Goal: Ask a question

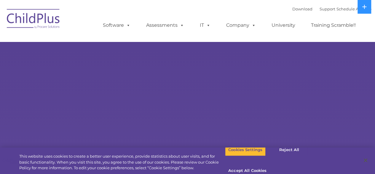
select select "MEDIUM"
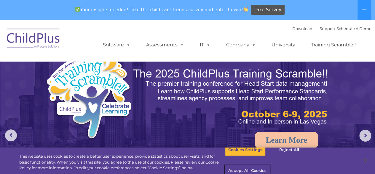
click at [270, 164] on button "Accept All Cookies" at bounding box center [247, 170] width 45 height 12
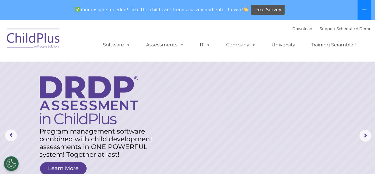
click at [364, 9] on icon at bounding box center [364, 9] width 5 height 5
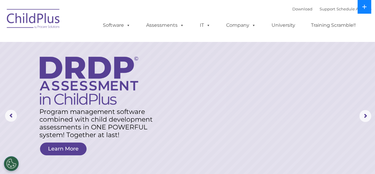
click at [364, 9] on button at bounding box center [365, 7] width 14 height 14
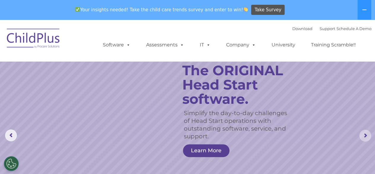
click at [365, 137] on rs-arrow at bounding box center [366, 135] width 12 height 12
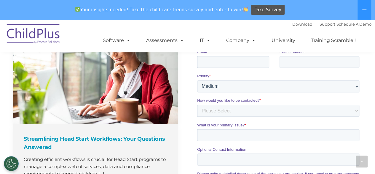
scroll to position [608, 0]
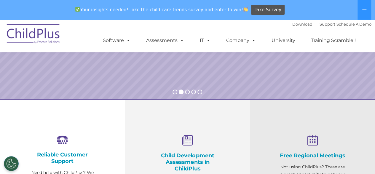
scroll to position [0, 0]
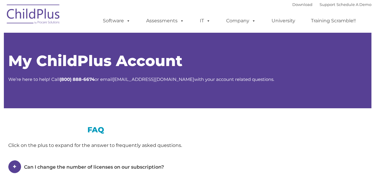
type input ""
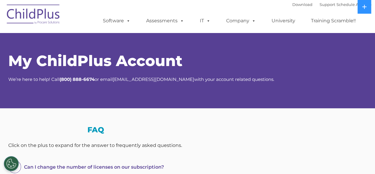
select select "MEDIUM"
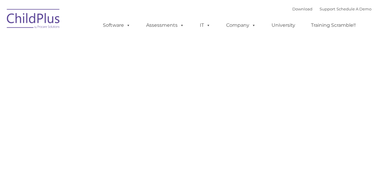
type input ""
